Goal: Transaction & Acquisition: Obtain resource

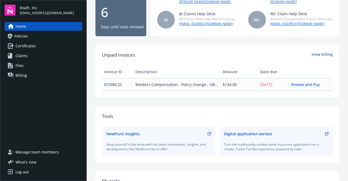
scroll to position [95, 0]
drag, startPoint x: 347, startPoint y: 78, endPoint x: 306, endPoint y: 65, distance: 43.4
click at [342, 70] on main "Welcome to Navigator View certificates Report claims 6 Active policies 6 Days u…" at bounding box center [217, 90] width 261 height 181
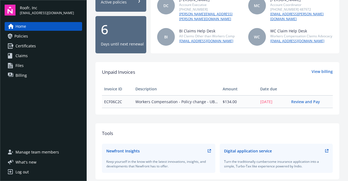
click at [31, 34] on link "Policies" at bounding box center [43, 36] width 77 height 9
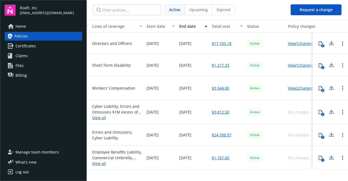
scroll to position [0, 187]
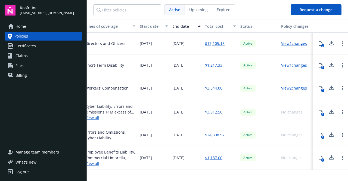
click at [332, 137] on icon at bounding box center [331, 134] width 7 height 7
click at [331, 110] on icon at bounding box center [331, 110] width 4 height 3
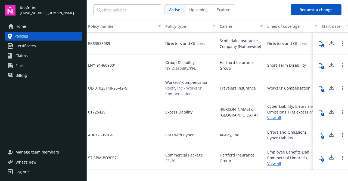
scroll to position [0, 0]
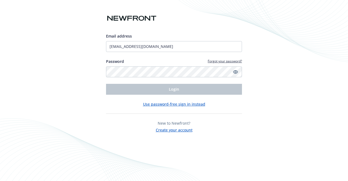
type input "[EMAIL_ADDRESS][DOMAIN_NAME]"
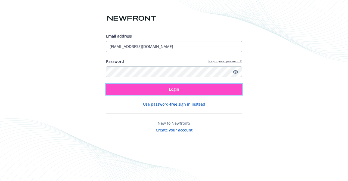
click at [113, 85] on button "Login" at bounding box center [174, 89] width 136 height 11
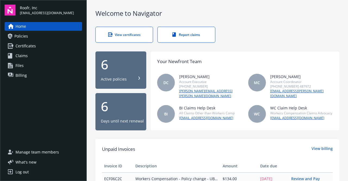
click at [44, 38] on link "Policies" at bounding box center [43, 36] width 77 height 9
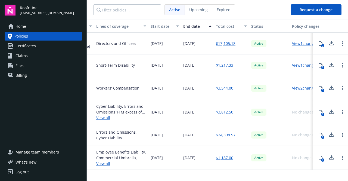
scroll to position [0, 187]
